Goal: Contribute content: Add original content to the website for others to see

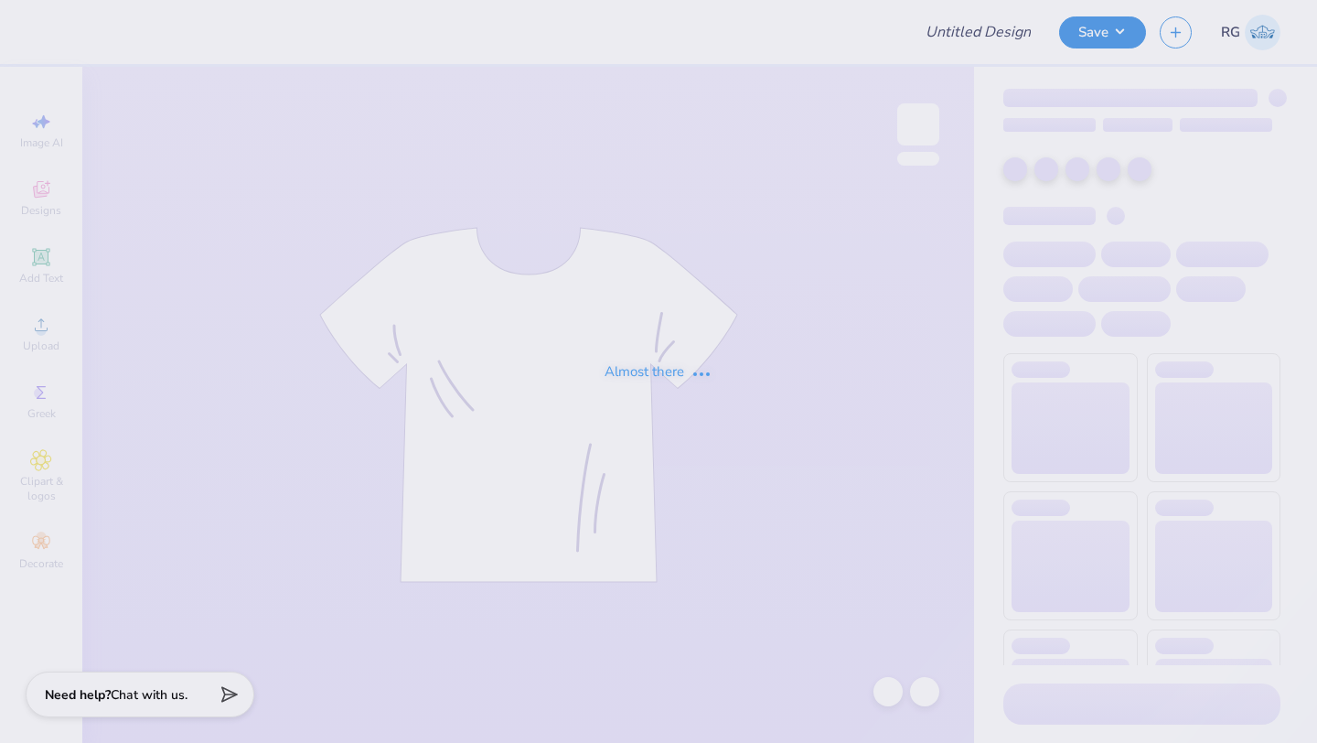
type input "Basic Shirts for [PERSON_NAME]"
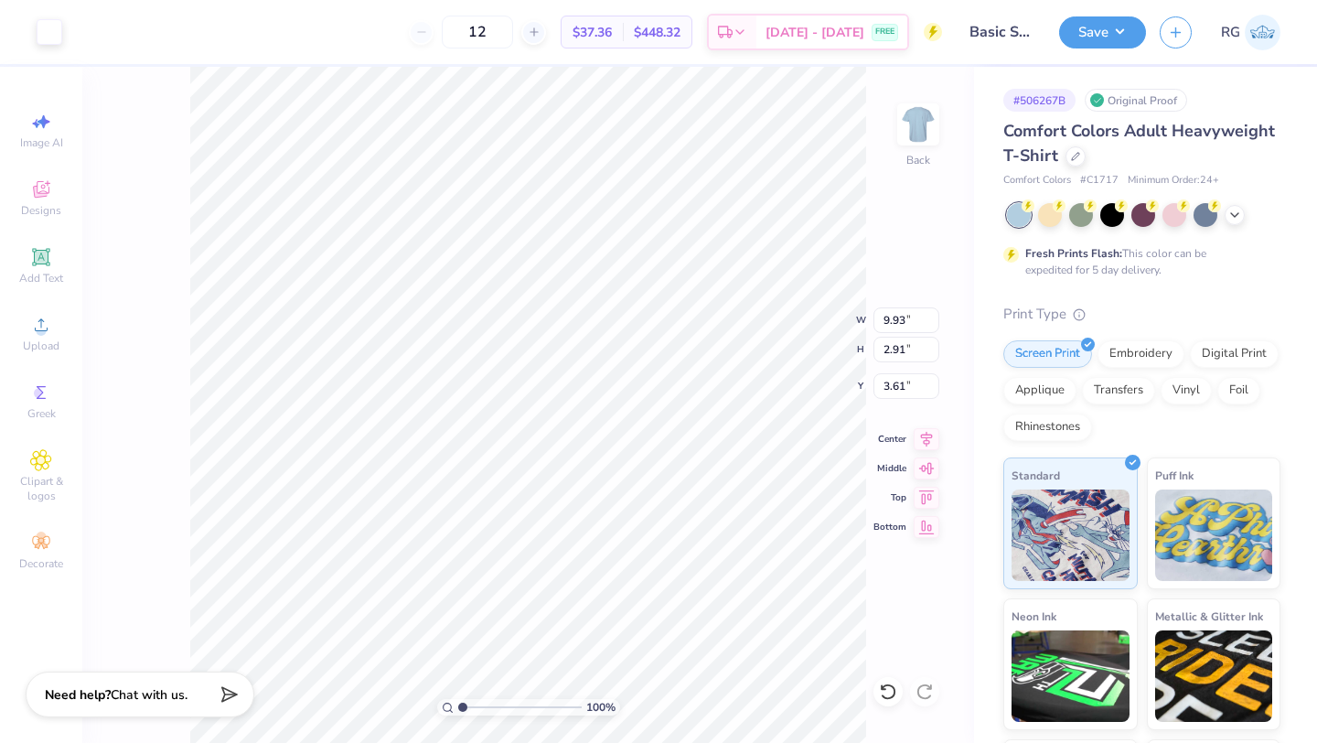
type input "9.93"
type input "2.91"
type input "4.72"
type input "7.80"
type input "2.28"
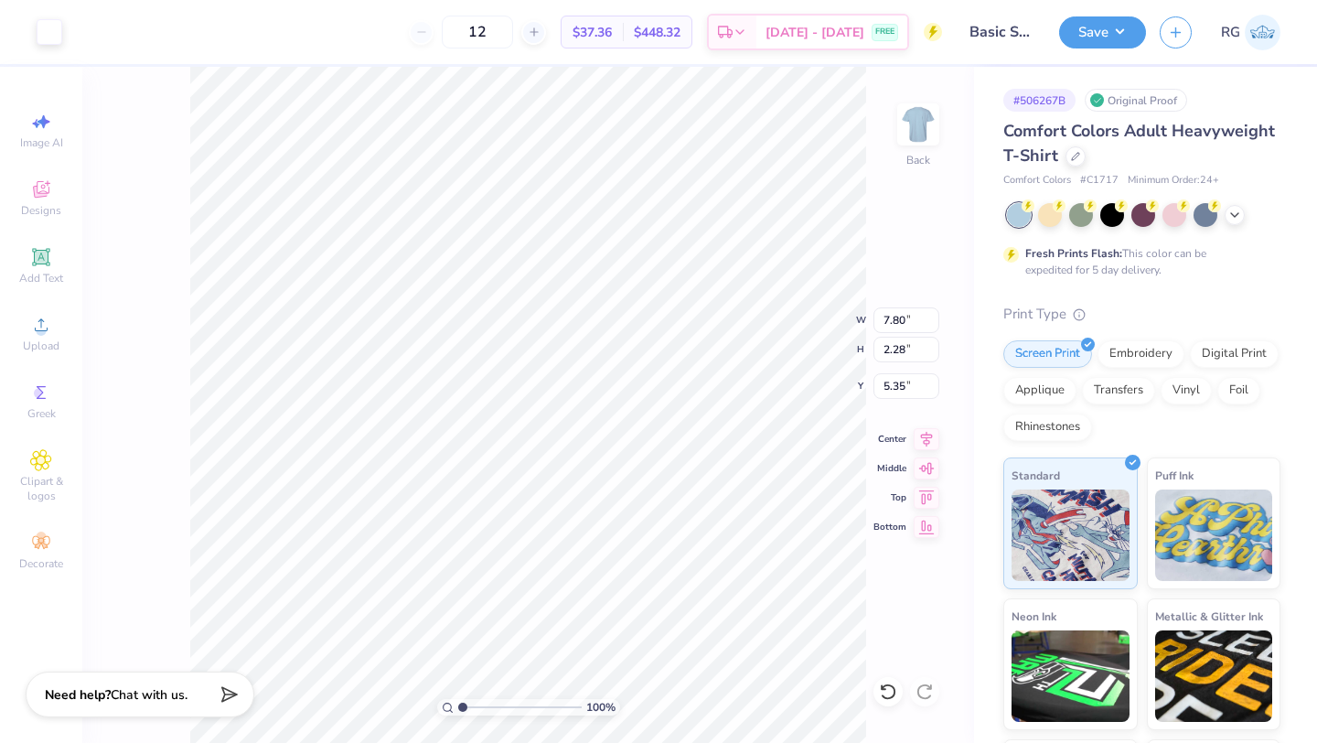
type input "5.35"
type input "5.29"
click at [1097, 32] on button "Save" at bounding box center [1102, 30] width 87 height 32
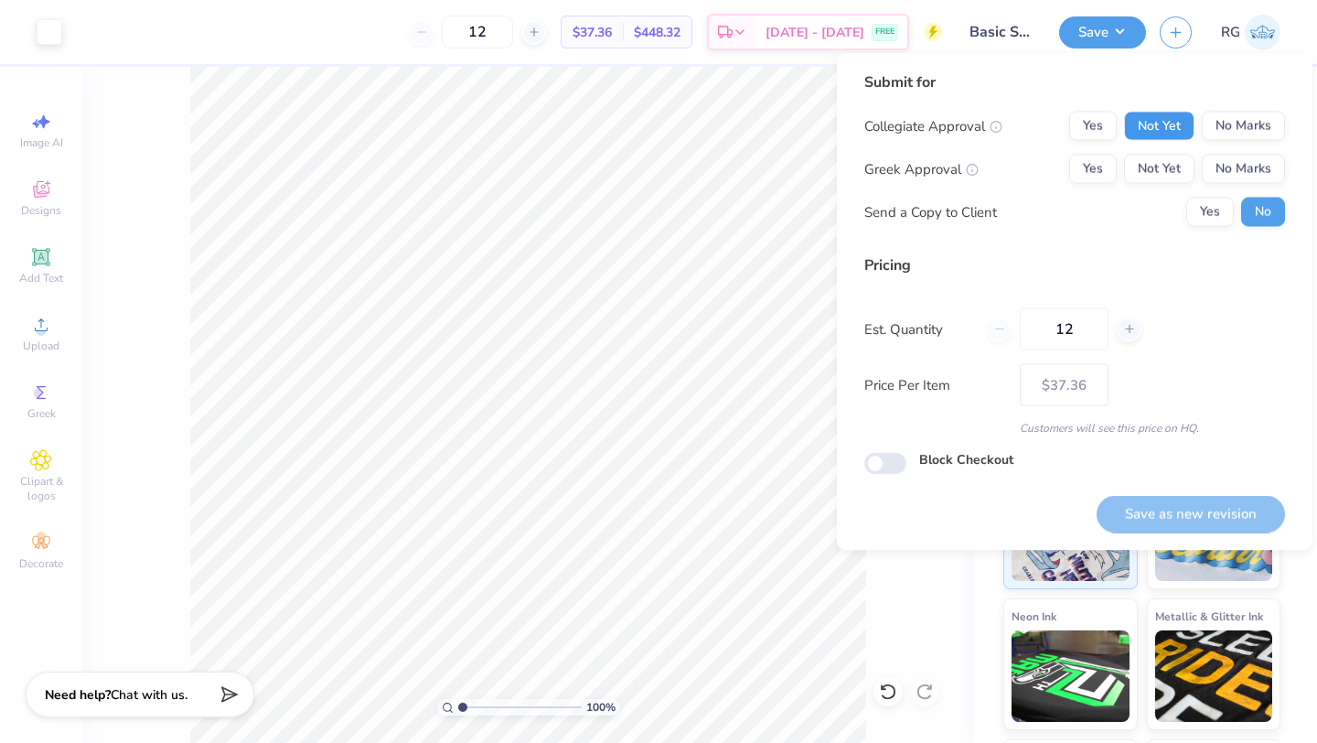
click at [1148, 125] on button "Not Yet" at bounding box center [1159, 126] width 70 height 29
click at [1244, 162] on button "No Marks" at bounding box center [1243, 169] width 83 height 29
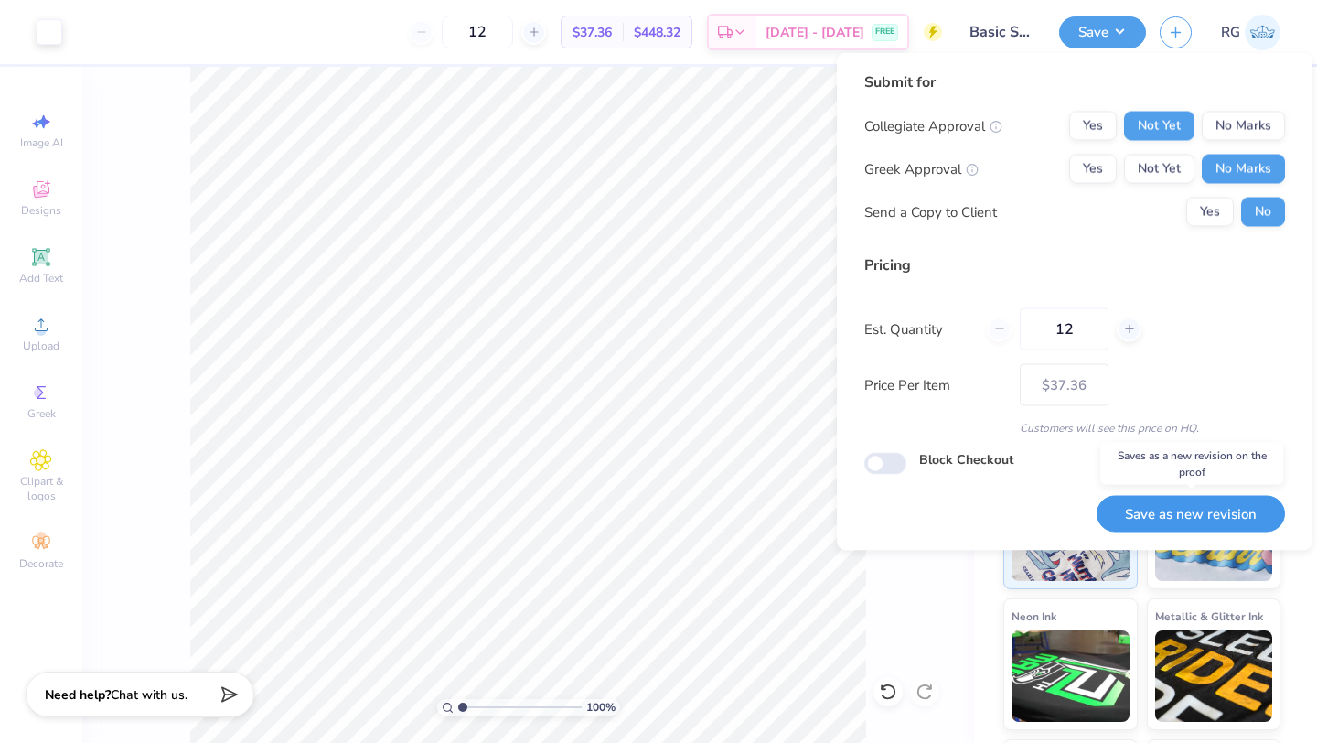
click at [1173, 501] on button "Save as new revision" at bounding box center [1191, 514] width 188 height 38
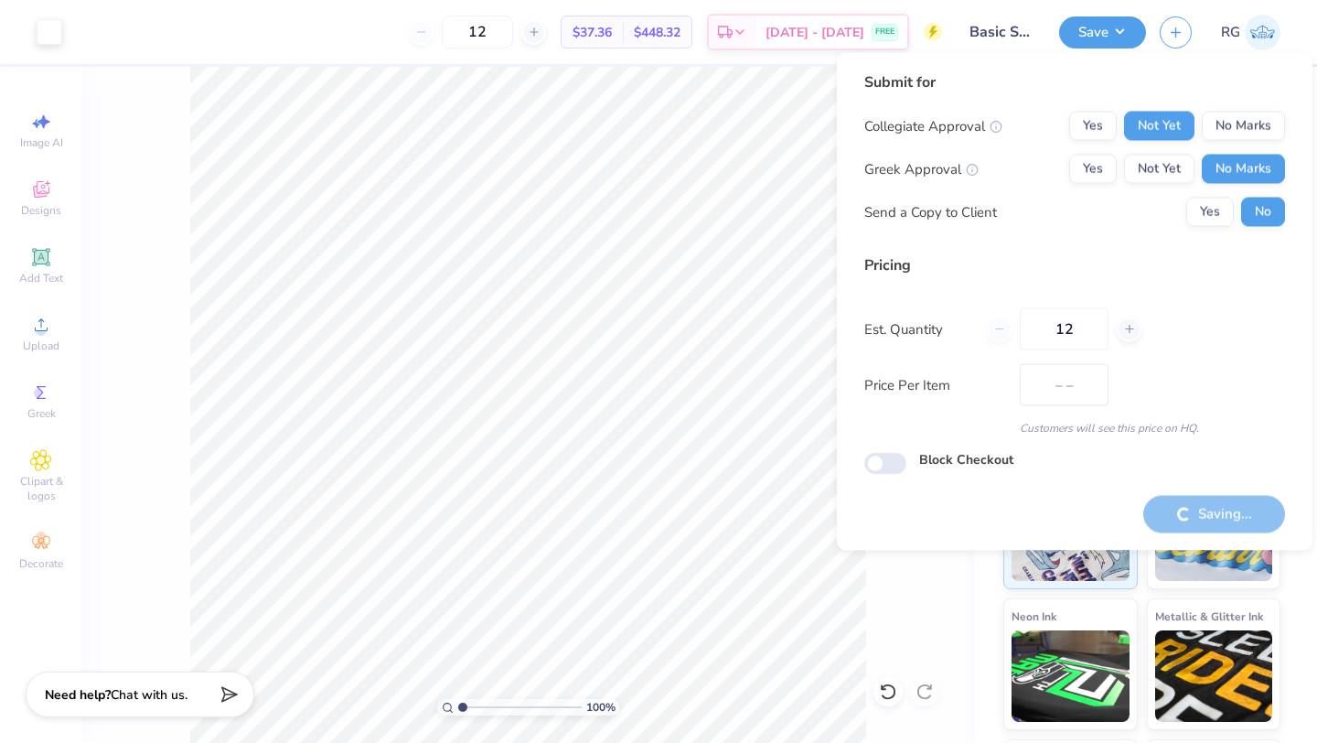
type input "$37.36"
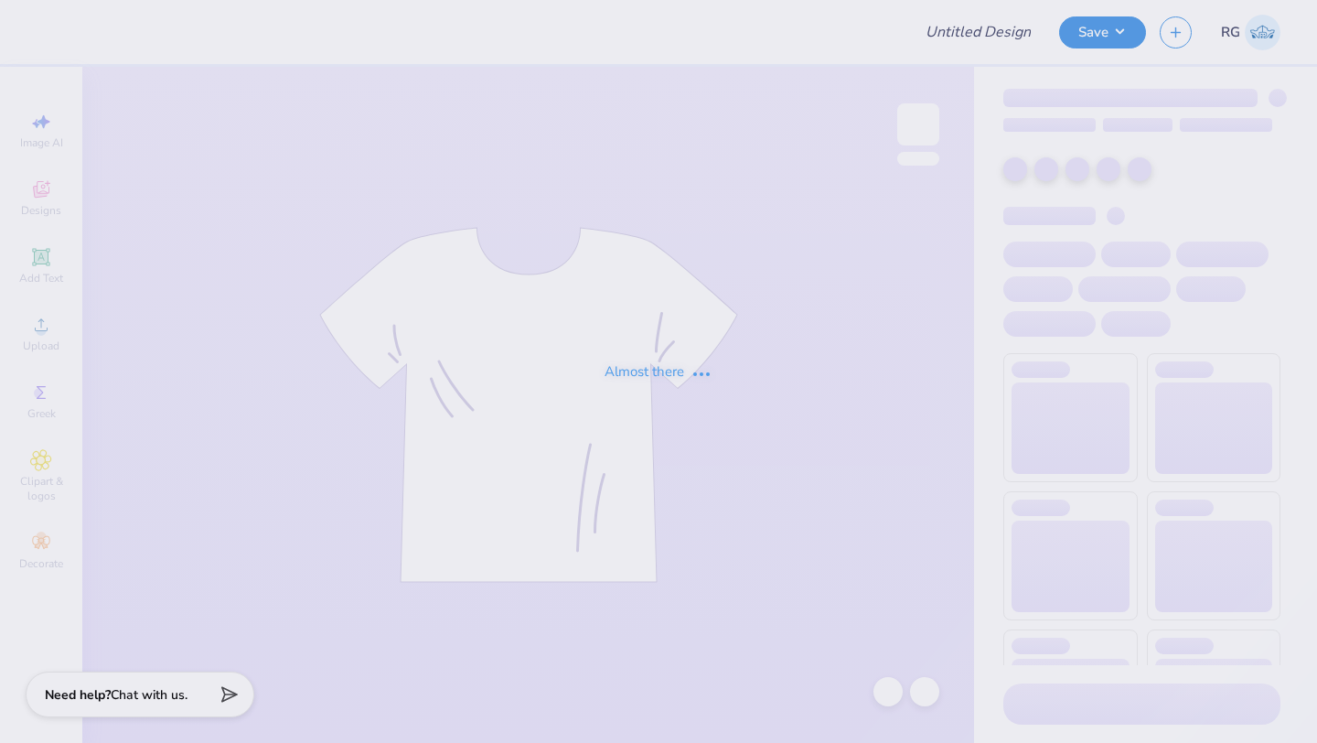
type input "Basic Shirts for [PERSON_NAME]"
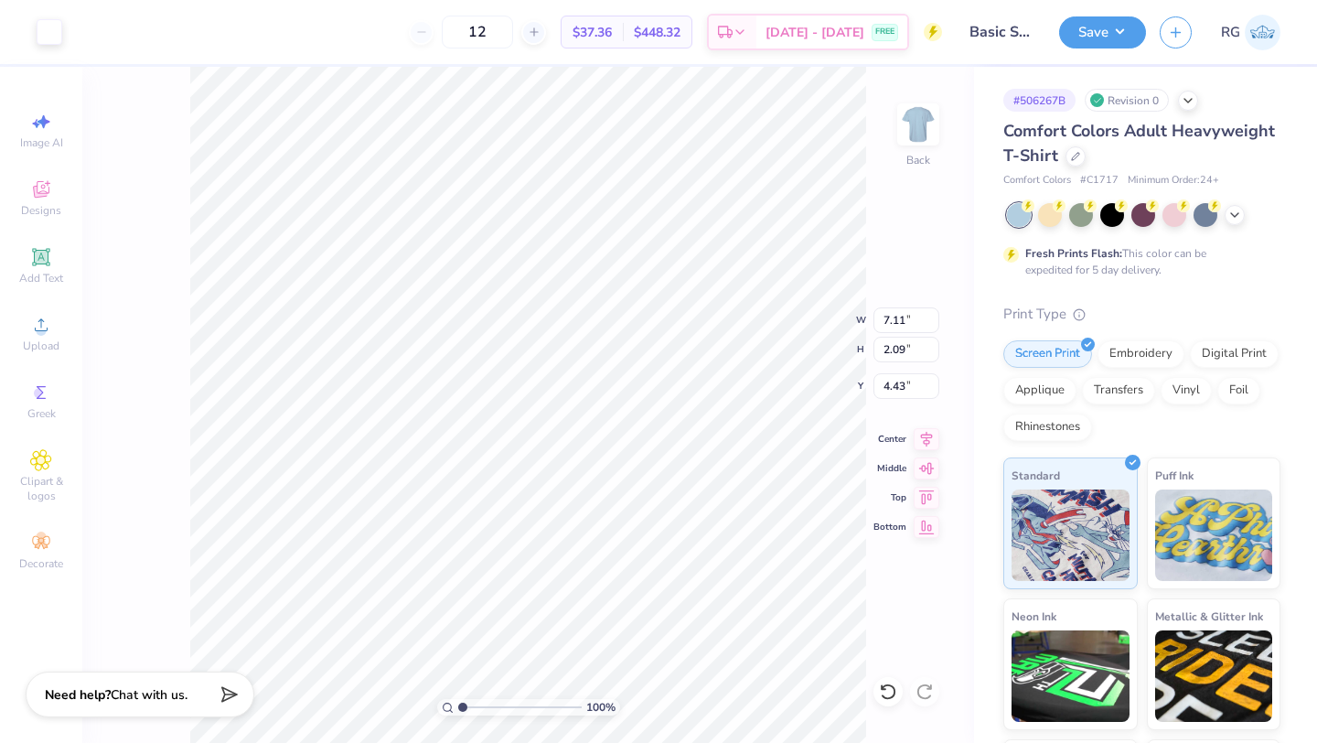
type input "7.11"
type input "2.09"
type input "5.02"
type input "5.24"
type input "4.97"
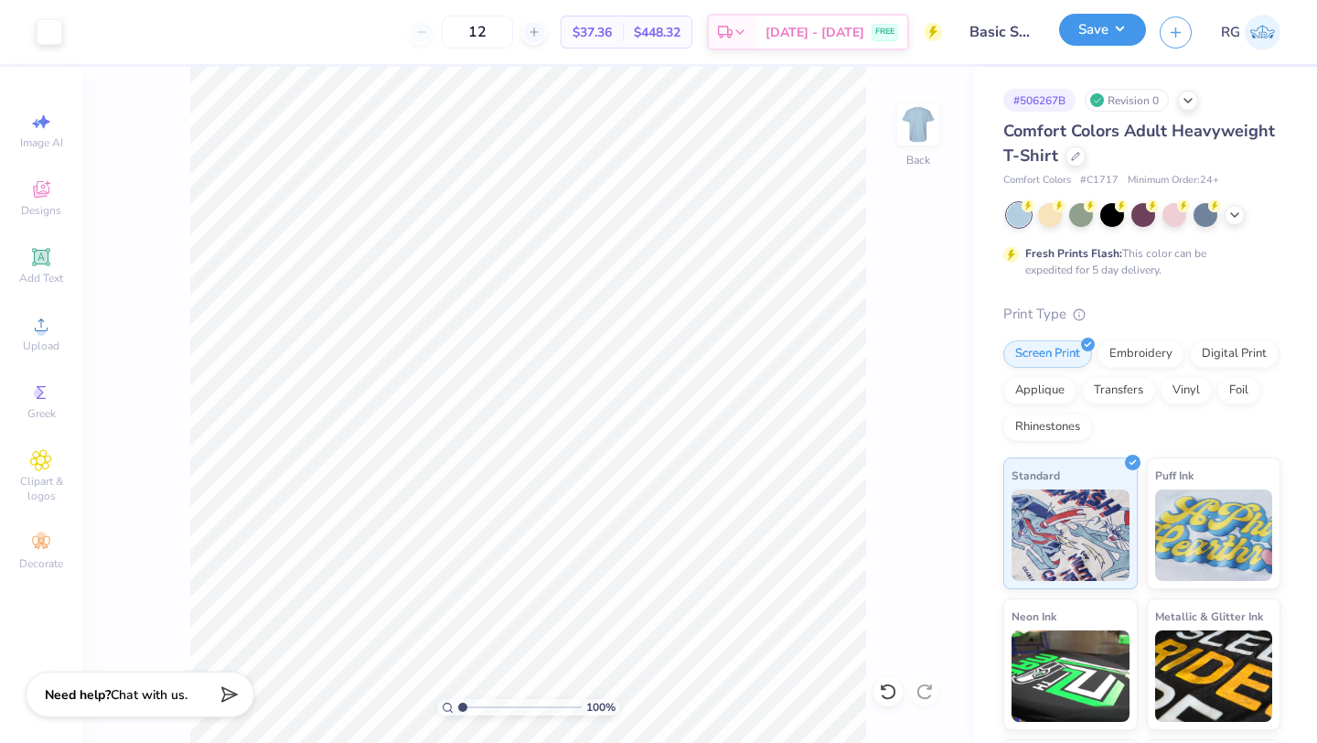
click at [1099, 33] on button "Save" at bounding box center [1102, 30] width 87 height 32
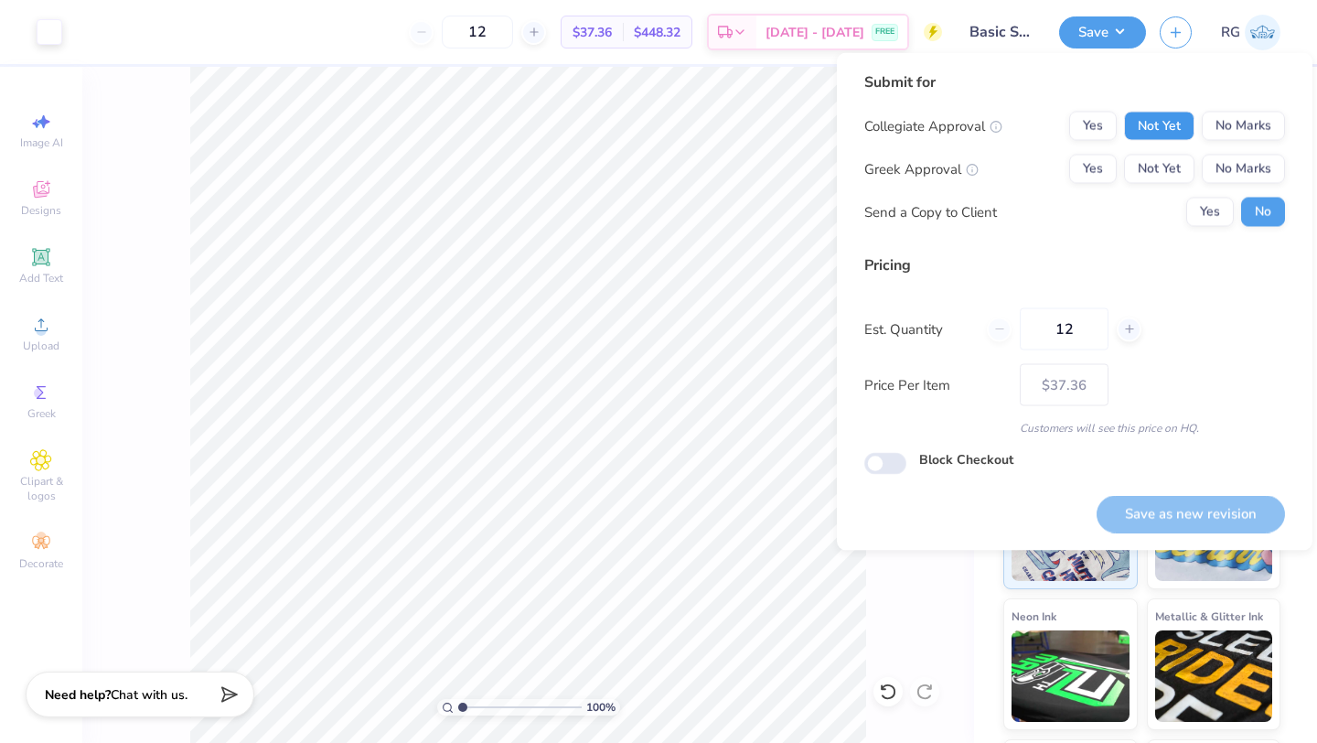
click at [1171, 126] on button "Not Yet" at bounding box center [1159, 126] width 70 height 29
click at [1228, 163] on button "No Marks" at bounding box center [1243, 169] width 83 height 29
click at [1174, 506] on button "Save as new revision" at bounding box center [1191, 514] width 188 height 38
type input "$37.36"
